Goal: Navigation & Orientation: Go to known website

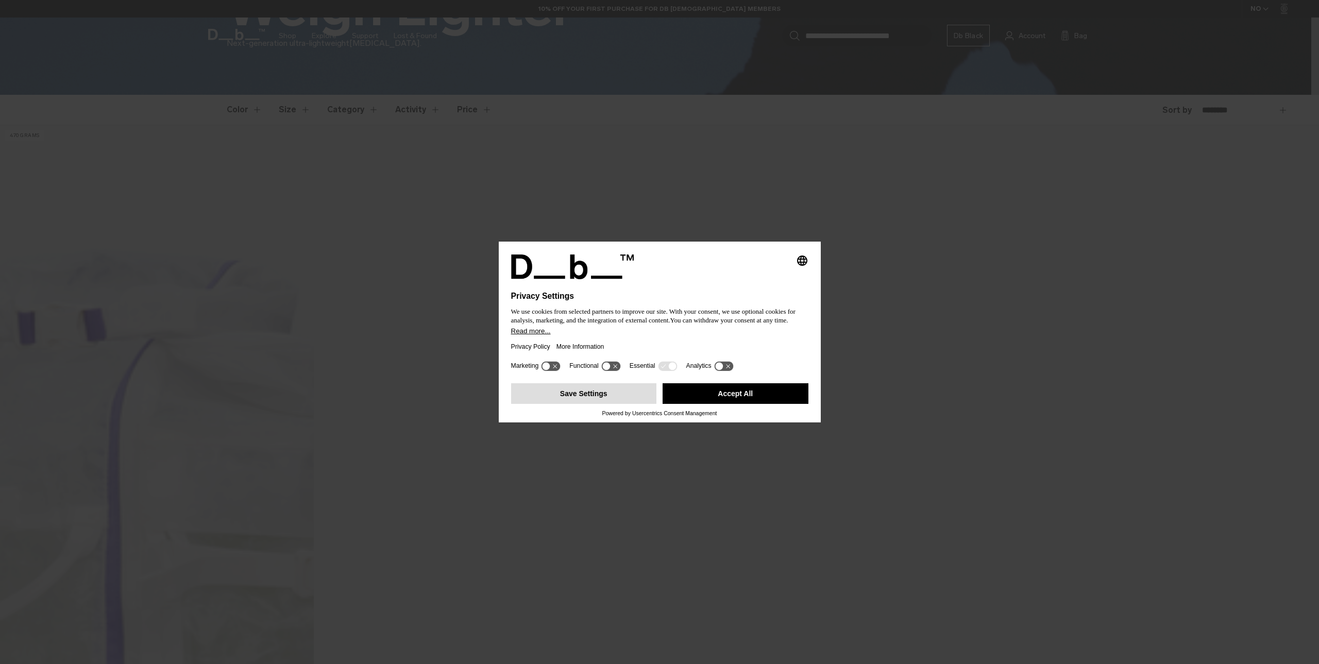
click at [594, 395] on button "Save Settings" at bounding box center [584, 393] width 146 height 21
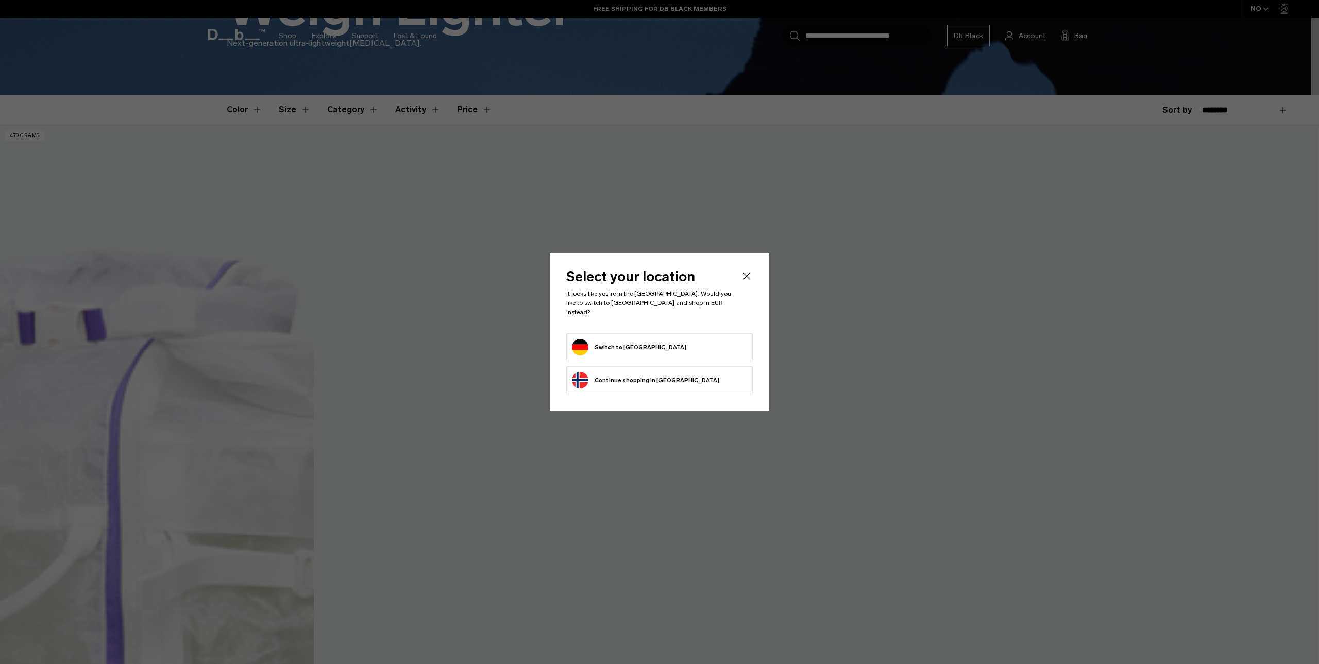
click at [615, 341] on button "Switch to Germany" at bounding box center [629, 347] width 114 height 16
